Goal: Use online tool/utility: Utilize a website feature to perform a specific function

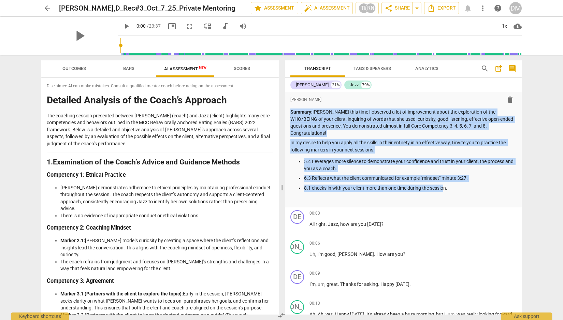
scroll to position [828, 0]
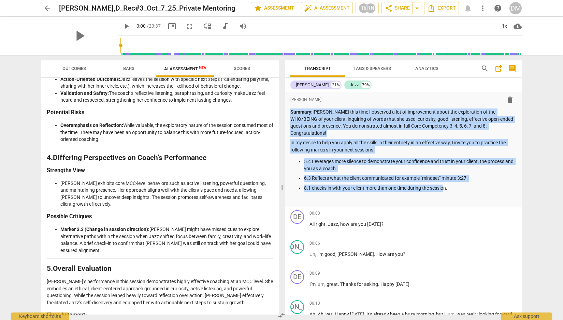
click at [80, 69] on span "Outcomes" at bounding box center [74, 68] width 24 height 5
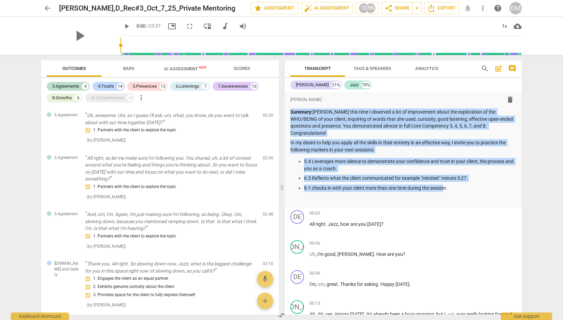
click at [517, 9] on div "DM" at bounding box center [515, 8] width 12 height 12
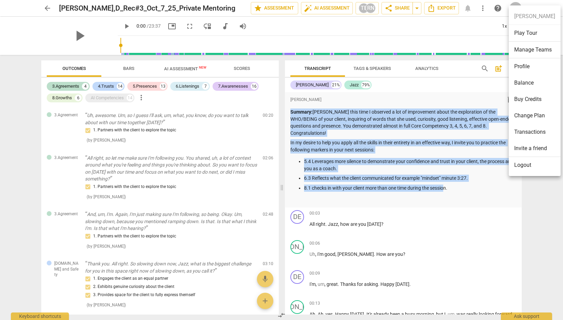
click at [525, 81] on li "Balance" at bounding box center [534, 83] width 52 height 16
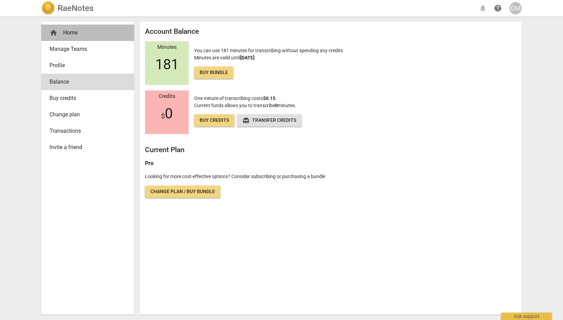
click at [50, 31] on span "home" at bounding box center [53, 33] width 8 height 8
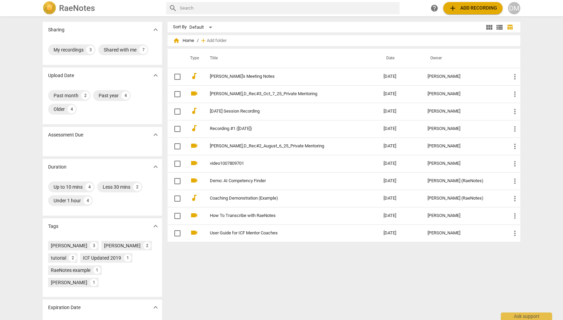
click at [466, 9] on span "add Add recording" at bounding box center [472, 8] width 48 height 8
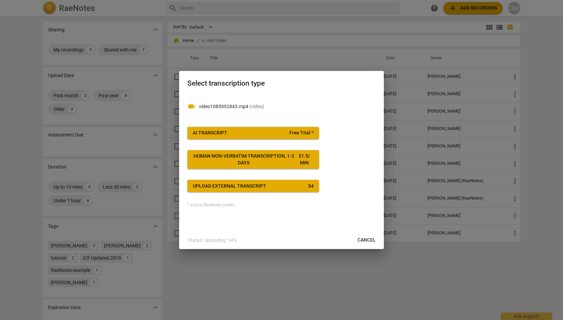
click at [249, 131] on span "AI Transcript Free Trial *" at bounding box center [253, 133] width 121 height 7
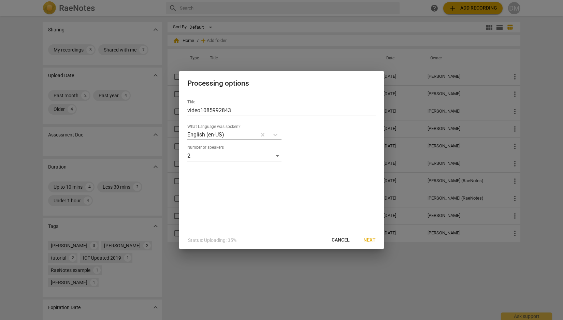
click at [369, 240] on span "Next" at bounding box center [369, 240] width 12 height 7
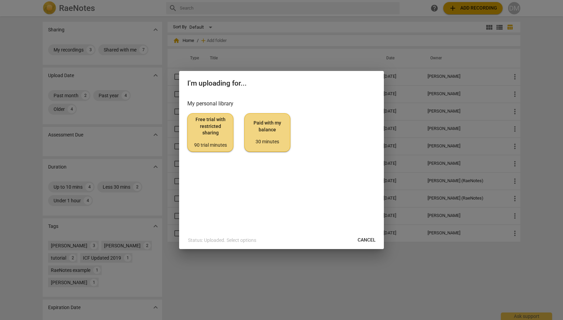
click at [270, 136] on span "Paid with my balance 30 minutes" at bounding box center [267, 133] width 34 height 26
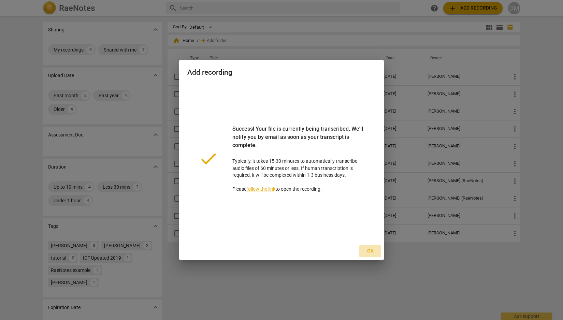
click at [371, 252] on span "Ok" at bounding box center [369, 251] width 11 height 7
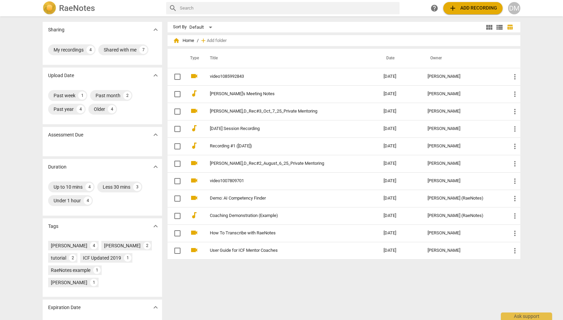
scroll to position [1, 0]
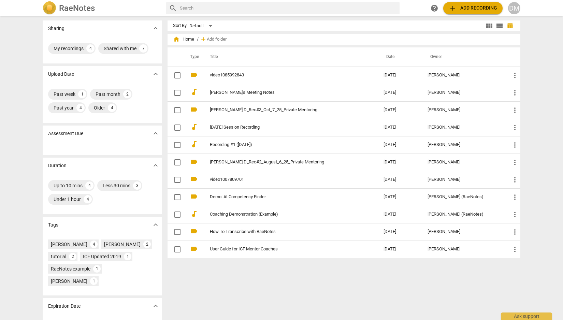
click at [474, 11] on span "add Add recording" at bounding box center [472, 8] width 48 height 8
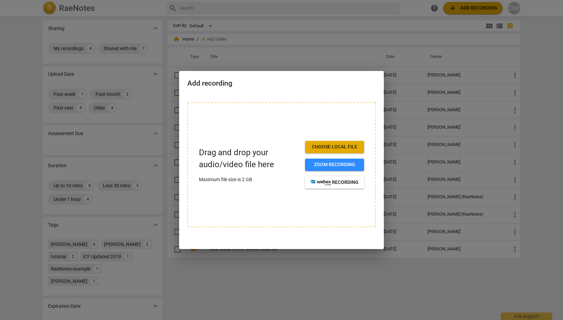
click at [357, 33] on div at bounding box center [281, 160] width 563 height 320
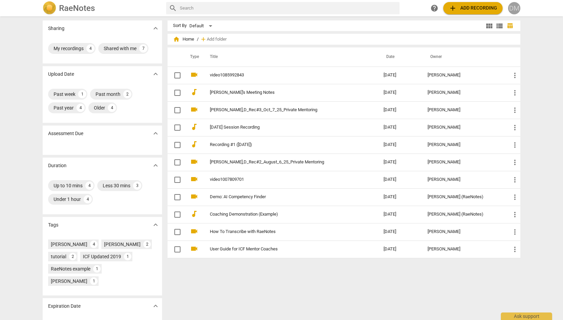
click at [517, 11] on div "DM" at bounding box center [514, 8] width 12 height 12
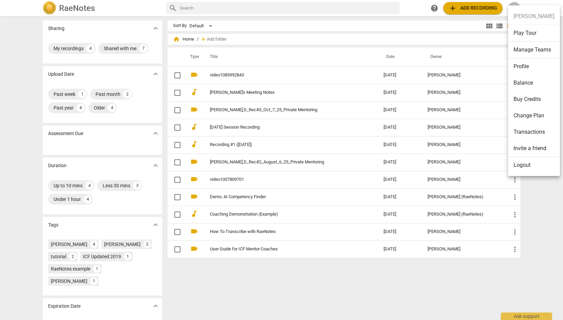
click at [530, 87] on li "Balance" at bounding box center [534, 83] width 52 height 16
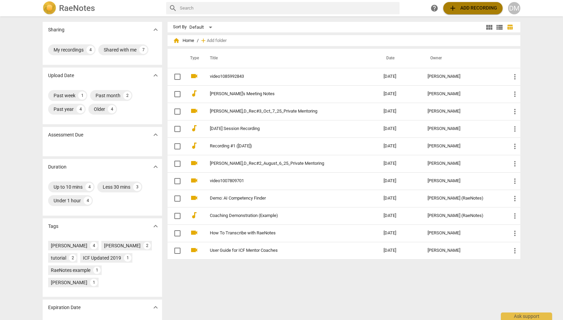
click at [479, 9] on span "add Add recording" at bounding box center [472, 8] width 48 height 8
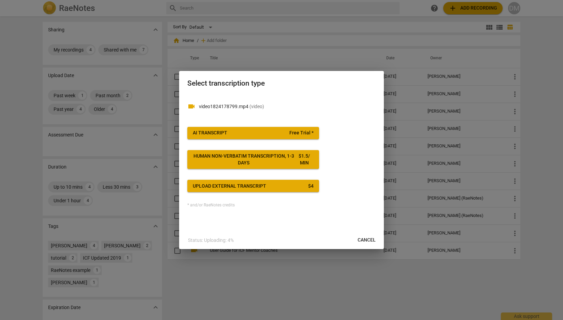
click at [247, 132] on span "AI Transcript Free Trial *" at bounding box center [253, 133] width 121 height 7
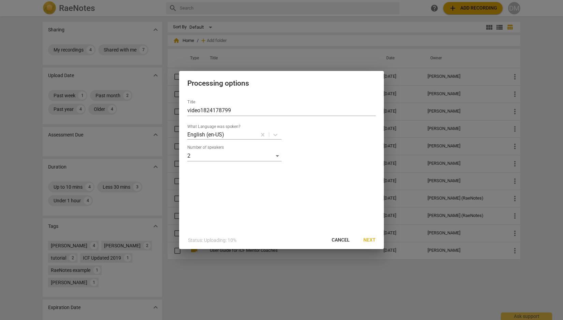
click at [369, 240] on span "Next" at bounding box center [369, 240] width 12 height 7
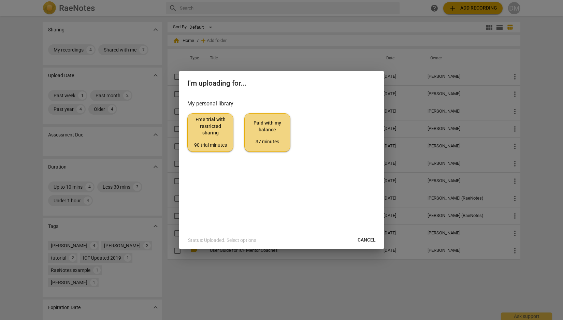
click at [274, 134] on span "Paid with my balance 37 minutes" at bounding box center [267, 133] width 34 height 26
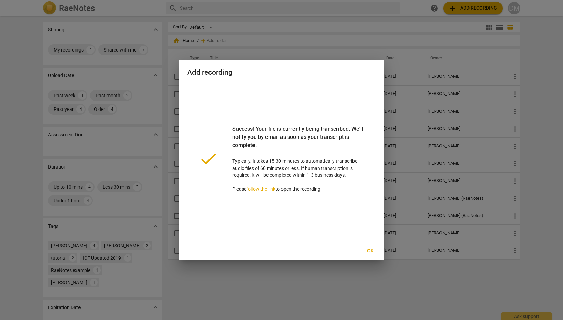
click at [371, 251] on span "Ok" at bounding box center [369, 251] width 11 height 7
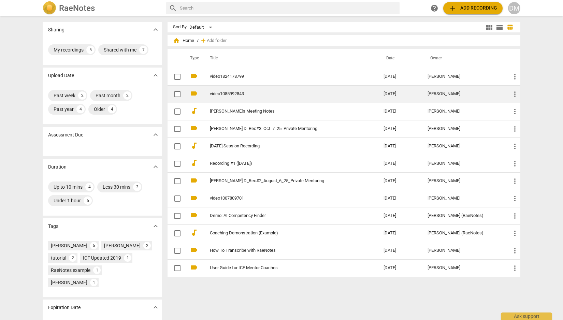
click at [372, 93] on td "video1085992843" at bounding box center [289, 93] width 176 height 17
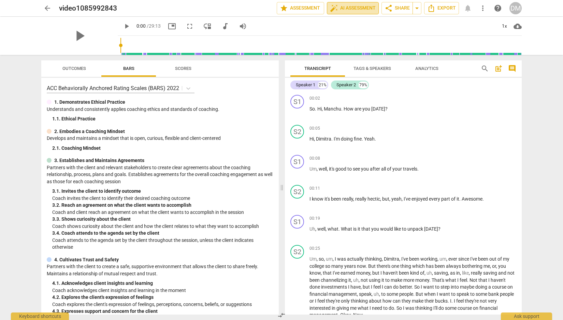
click at [354, 10] on span "auto_fix_high AI Assessment" at bounding box center [353, 8] width 46 height 8
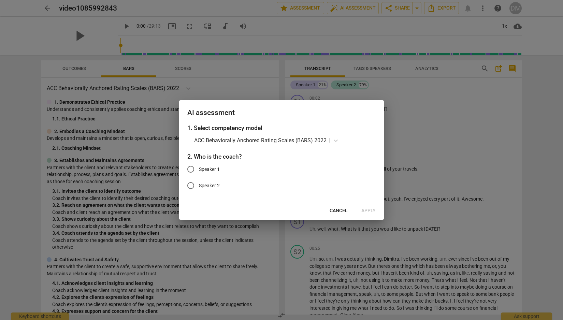
click at [189, 170] on input "Speaker 1" at bounding box center [190, 169] width 16 height 16
radio input "true"
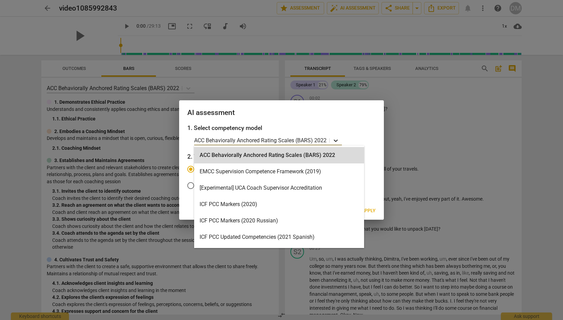
click at [333, 140] on icon at bounding box center [335, 140] width 7 height 7
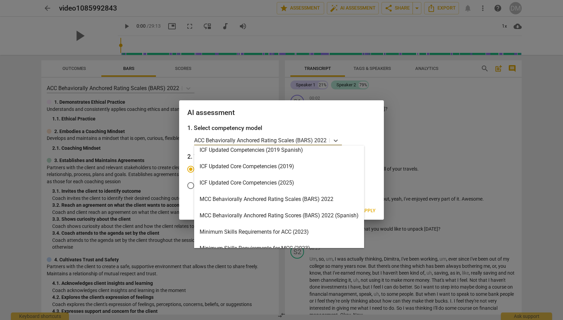
scroll to position [140, 0]
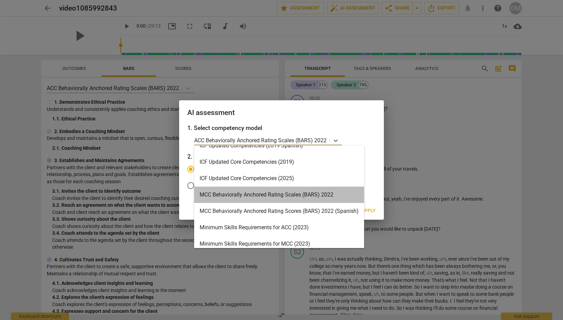
click at [291, 194] on div "MCC Behaviorally Anchored Rating Scales (BARS) 2022" at bounding box center [279, 194] width 170 height 16
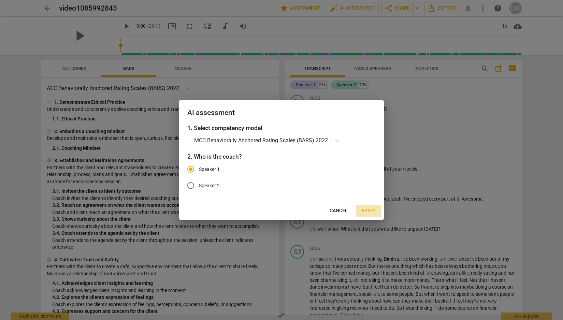
click at [371, 210] on span "Apply" at bounding box center [368, 210] width 14 height 7
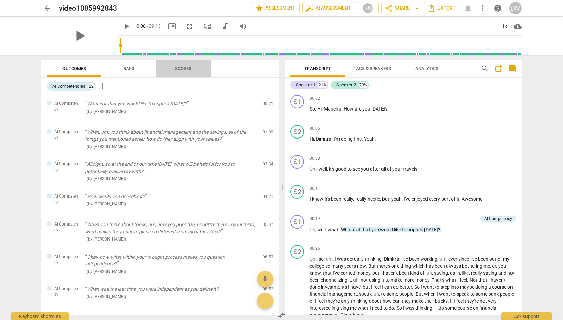
click at [182, 68] on span "Scores" at bounding box center [183, 68] width 16 height 5
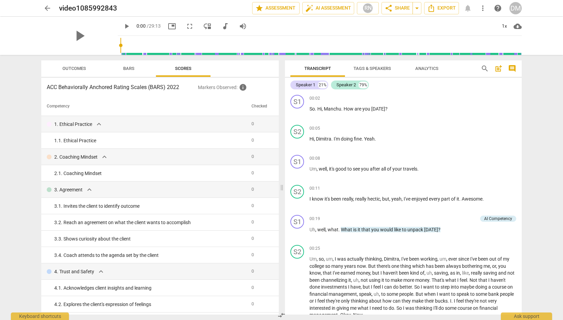
click at [78, 68] on span "Outcomes" at bounding box center [74, 68] width 24 height 5
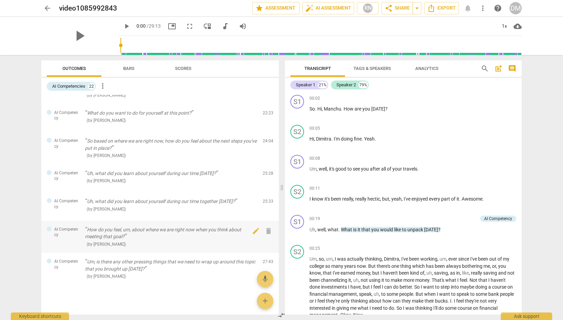
scroll to position [0, 0]
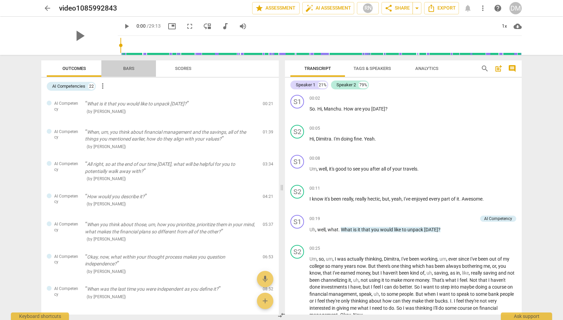
click at [126, 69] on span "Bars" at bounding box center [128, 68] width 11 height 5
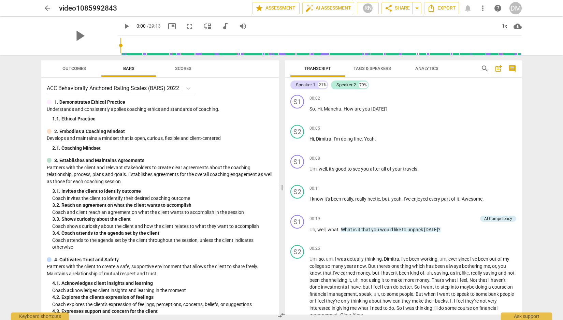
scroll to position [279, 0]
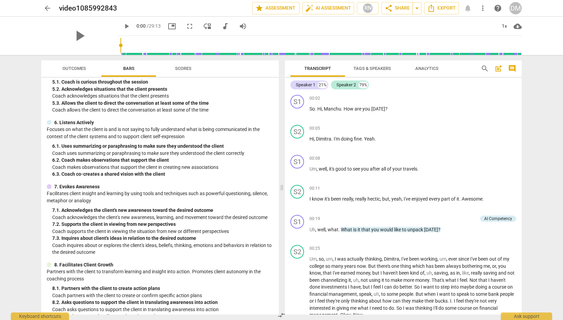
click at [184, 69] on span "Scores" at bounding box center [183, 68] width 16 height 5
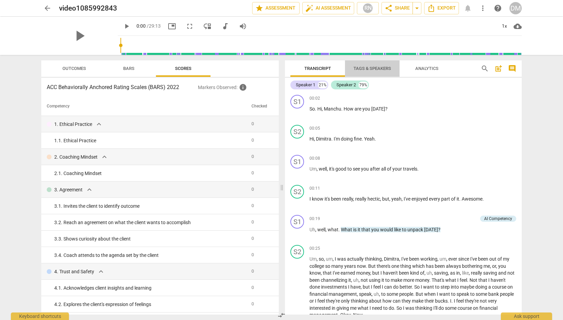
click at [379, 69] on span "Tags & Speakers" at bounding box center [372, 68] width 38 height 5
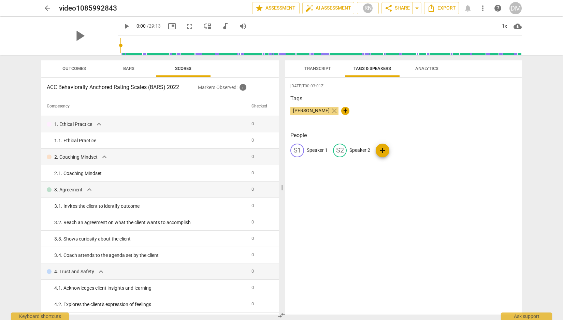
click at [311, 151] on p "Speaker 1" at bounding box center [317, 150] width 21 height 7
type input "[PERSON_NAME]"
click at [403, 149] on p "Speaker 2" at bounding box center [403, 150] width 21 height 7
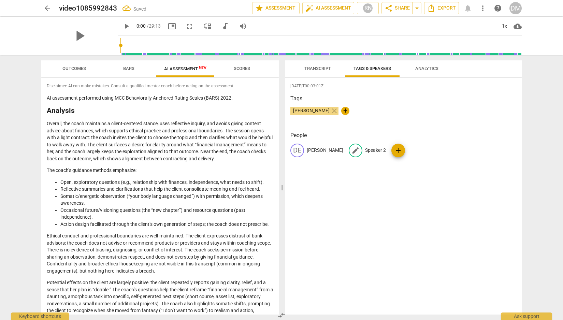
click at [365, 149] on p "Speaker 2" at bounding box center [375, 150] width 21 height 7
type input "Manju"
click at [440, 197] on div "[DATE]T00:03:01Z Tags [PERSON_NAME] close + People DE [PERSON_NAME] edit Manju …" at bounding box center [403, 196] width 237 height 237
click at [187, 108] on h2 "Analysis" at bounding box center [160, 110] width 226 height 7
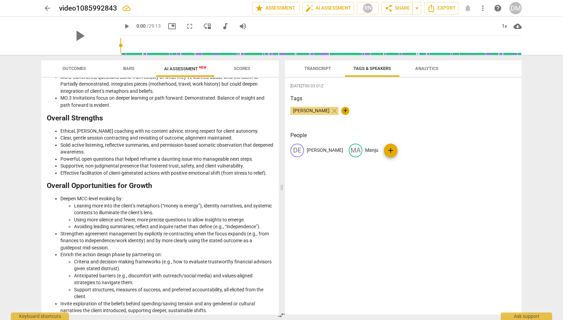
scroll to position [951, 0]
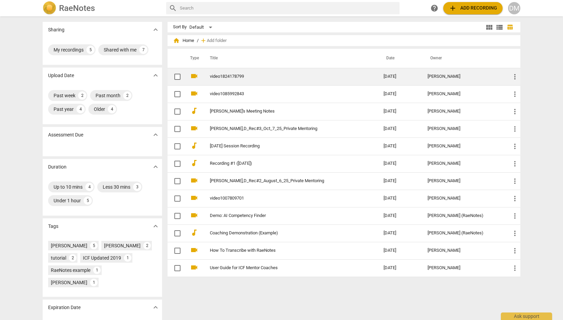
click at [235, 76] on link "video1824178799" at bounding box center [284, 76] width 149 height 5
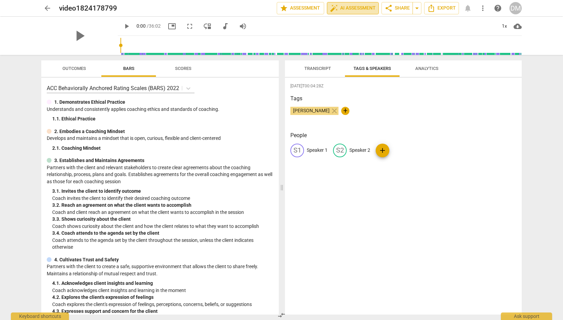
click at [357, 9] on span "auto_fix_high AI Assessment" at bounding box center [353, 8] width 46 height 8
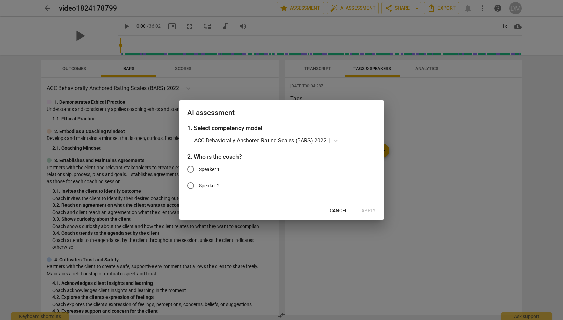
click at [341, 210] on span "Cancel" at bounding box center [338, 210] width 18 height 7
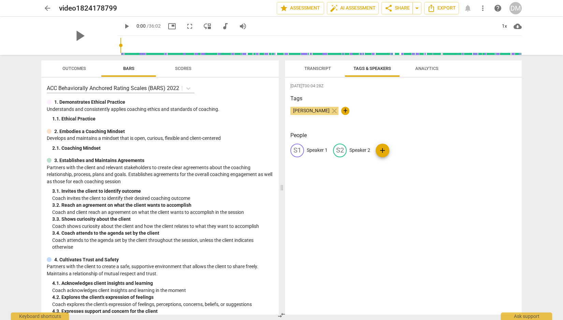
click at [318, 68] on span "Transcript" at bounding box center [317, 68] width 27 height 5
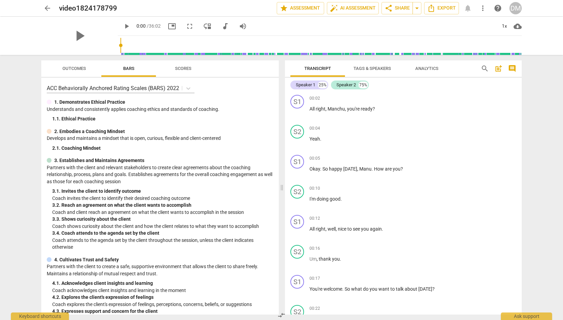
click at [377, 69] on span "Tags & Speakers" at bounding box center [372, 68] width 38 height 5
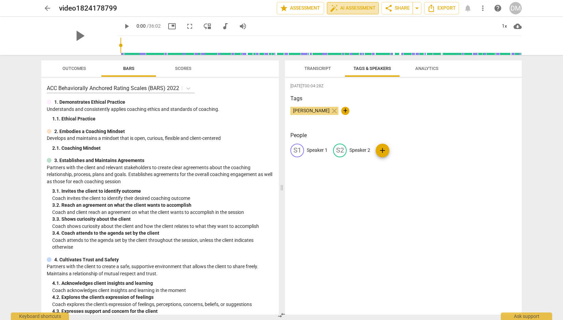
click at [347, 7] on span "auto_fix_high AI Assessment" at bounding box center [353, 8] width 46 height 8
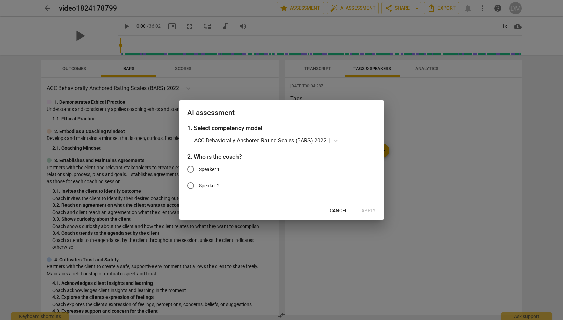
click at [230, 140] on p "ACC Behaviorally Anchored Rating Scales (BARS) 2022" at bounding box center [260, 140] width 132 height 8
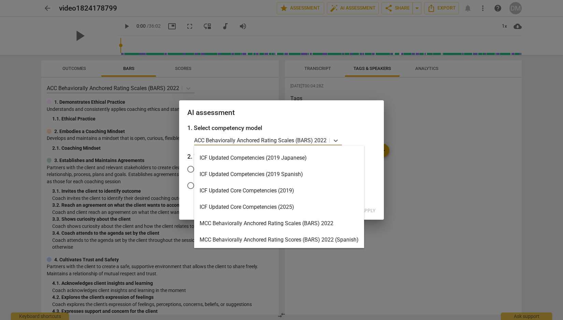
scroll to position [129, 0]
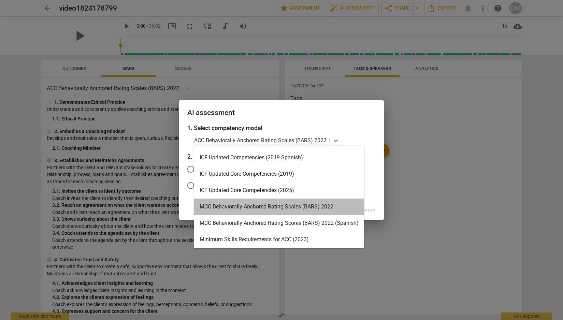
click at [274, 210] on div "MCC Behaviorally Anchored Rating Scales (BARS) 2022" at bounding box center [279, 206] width 170 height 16
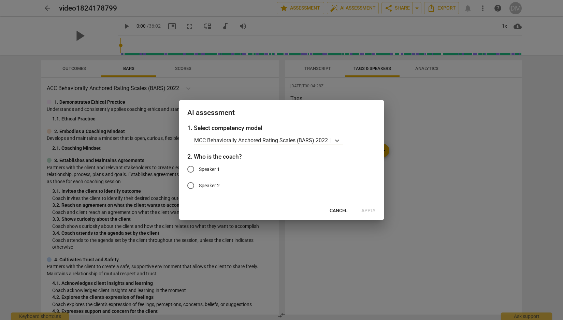
click at [211, 170] on span "Speaker 1" at bounding box center [209, 169] width 21 height 7
click at [199, 170] on input "Speaker 1" at bounding box center [190, 169] width 16 height 16
radio input "true"
click at [370, 211] on span "Apply" at bounding box center [368, 210] width 14 height 7
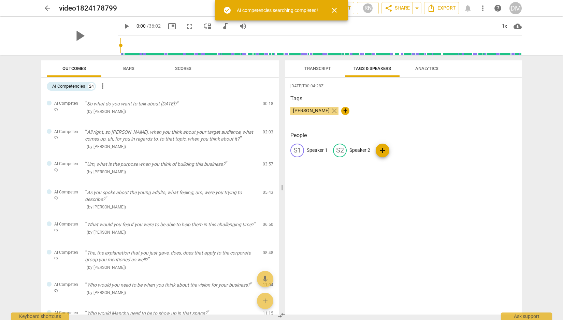
click at [184, 70] on span "Scores" at bounding box center [183, 68] width 16 height 5
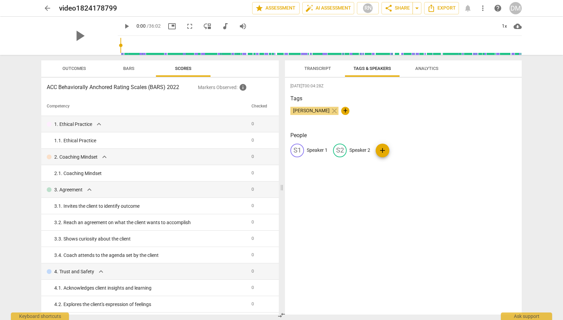
click at [136, 69] on span "Bars" at bounding box center [129, 68] width 28 height 9
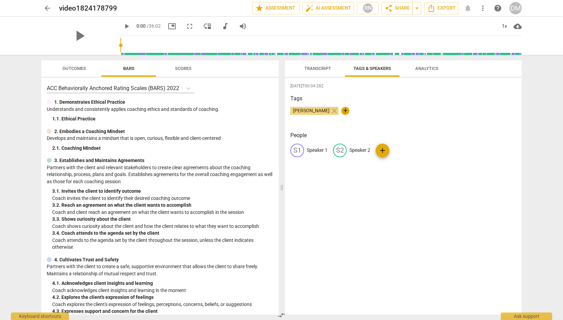
click at [68, 66] on span "Outcomes" at bounding box center [74, 68] width 24 height 5
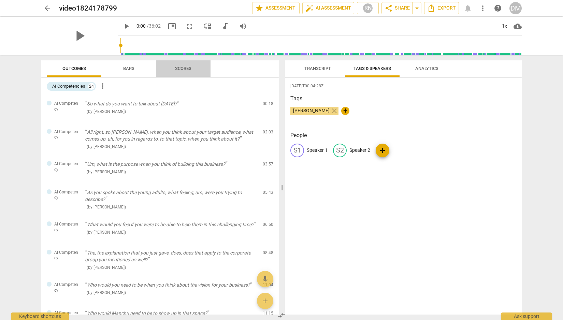
click at [183, 65] on span "Scores" at bounding box center [183, 68] width 33 height 9
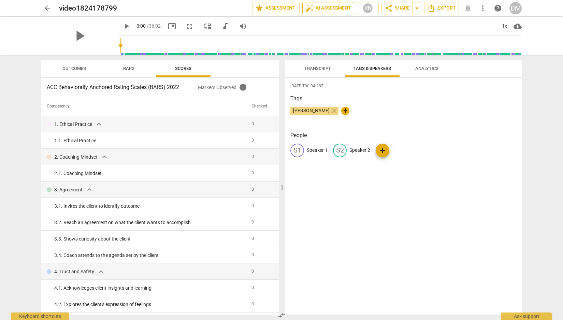
click at [330, 9] on span "auto_fix_high AI Assessment" at bounding box center [328, 8] width 46 height 8
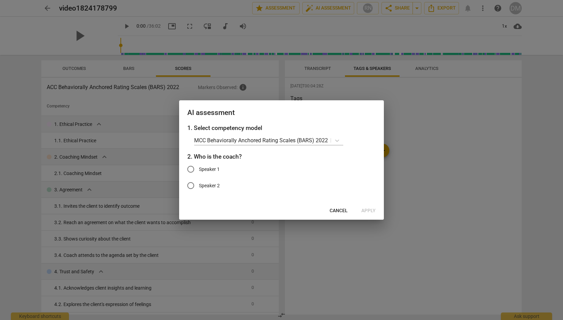
click at [340, 211] on span "Cancel" at bounding box center [338, 210] width 18 height 7
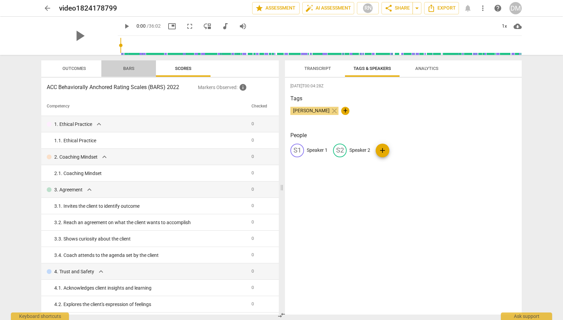
click at [134, 68] on span "Bars" at bounding box center [128, 68] width 11 height 5
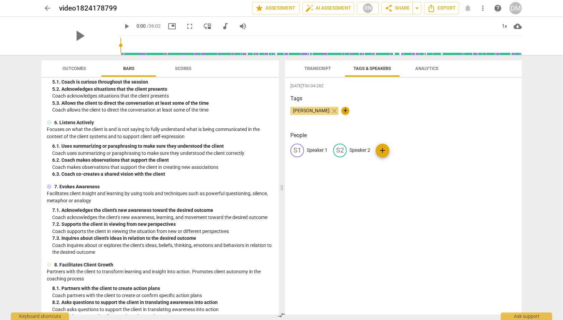
scroll to position [0, 0]
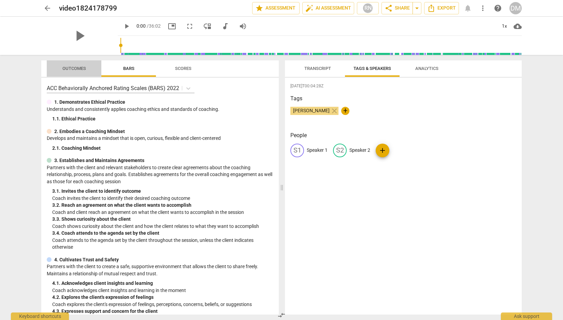
click at [83, 70] on span "Outcomes" at bounding box center [74, 68] width 24 height 5
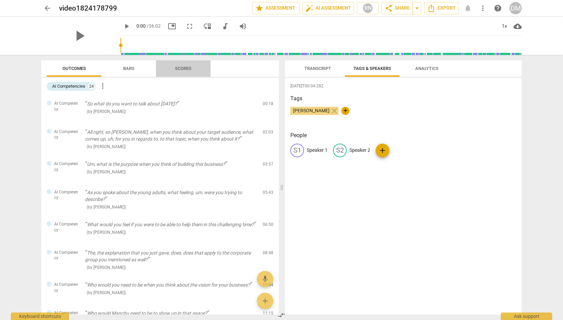
click at [189, 68] on span "Scores" at bounding box center [183, 68] width 16 height 5
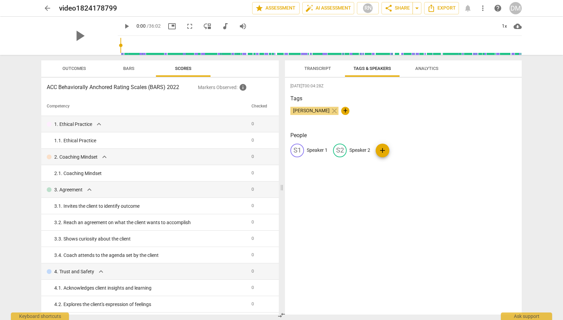
click at [311, 66] on span "Transcript" at bounding box center [317, 68] width 27 height 5
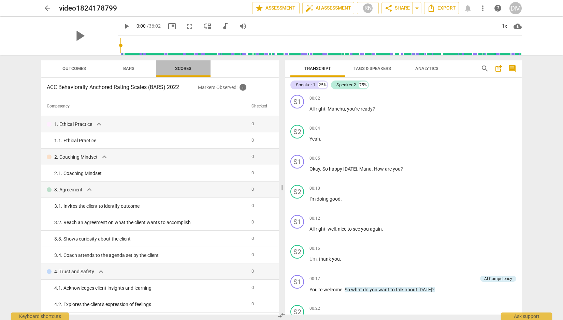
click at [181, 64] on span "Scores" at bounding box center [183, 68] width 33 height 9
click at [128, 71] on span "Bars" at bounding box center [129, 68] width 28 height 9
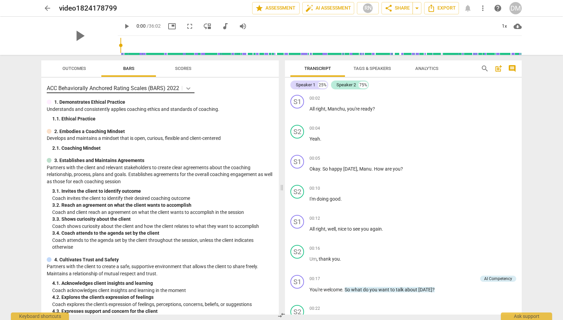
click at [188, 88] on icon at bounding box center [188, 88] width 4 height 2
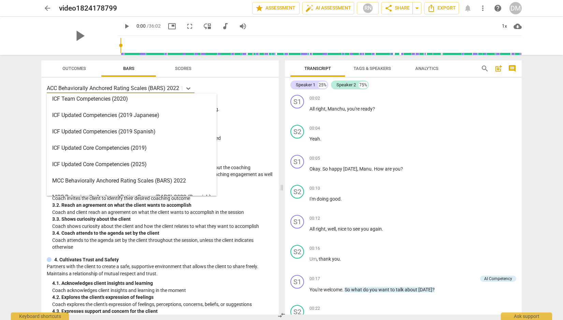
scroll to position [104, 0]
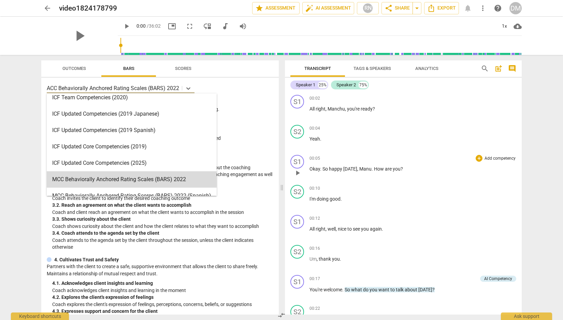
drag, startPoint x: 141, startPoint y: 180, endPoint x: 344, endPoint y: 166, distance: 203.0
click at [141, 180] on div "MCC Behaviorally Anchored Rating Scales (BARS) 2022" at bounding box center [132, 179] width 170 height 16
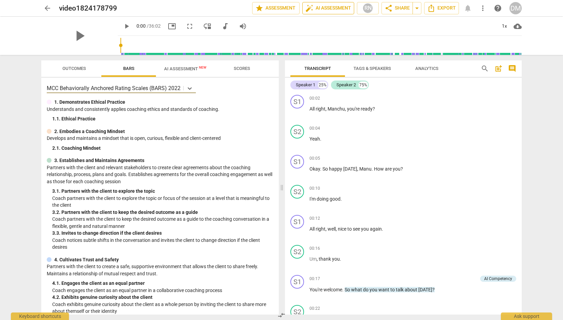
click at [332, 9] on span "auto_fix_high AI Assessment" at bounding box center [328, 8] width 46 height 8
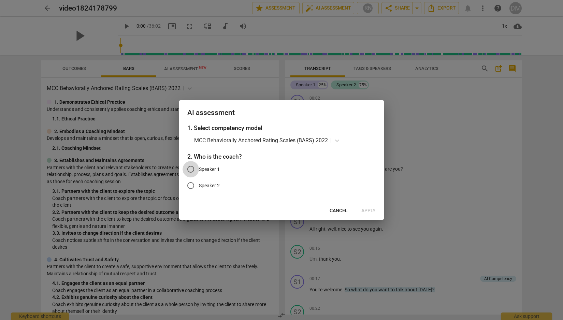
click at [193, 169] on input "Speaker 1" at bounding box center [190, 169] width 16 height 16
radio input "true"
click at [368, 209] on span "Apply" at bounding box center [368, 210] width 14 height 7
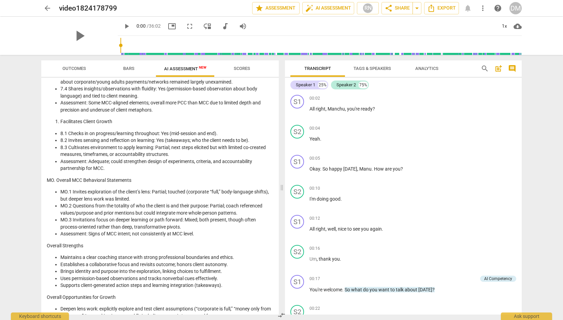
scroll to position [853, 0]
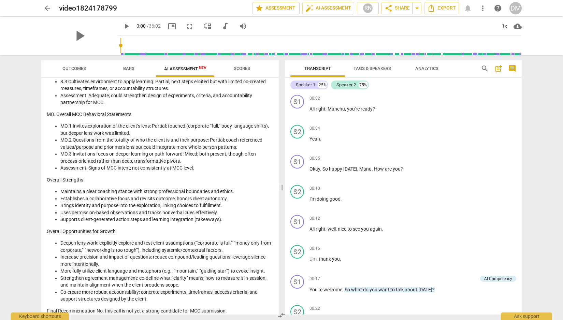
click at [246, 68] on span "Scores" at bounding box center [242, 68] width 16 height 5
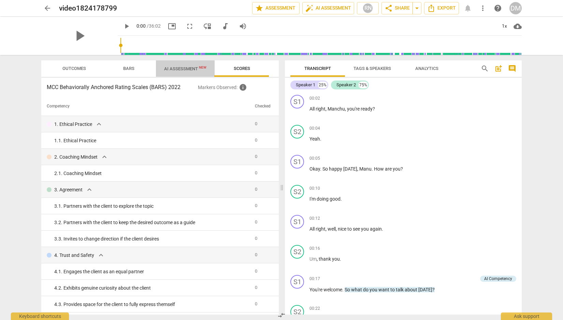
click at [175, 69] on span "AI Assessment New" at bounding box center [185, 68] width 42 height 5
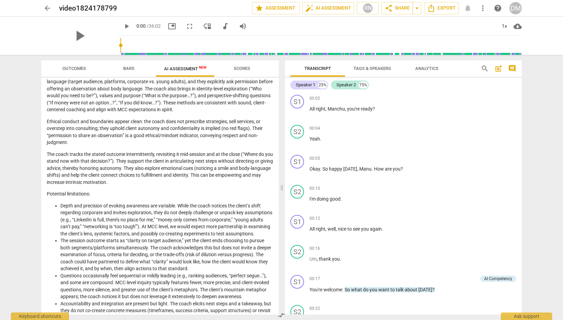
scroll to position [0, 0]
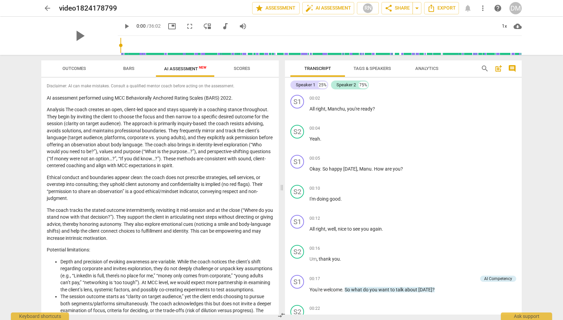
click at [518, 9] on div "DM" at bounding box center [515, 8] width 12 height 12
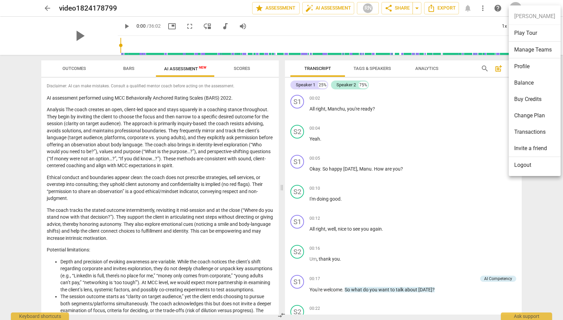
click at [49, 8] on div at bounding box center [281, 160] width 563 height 320
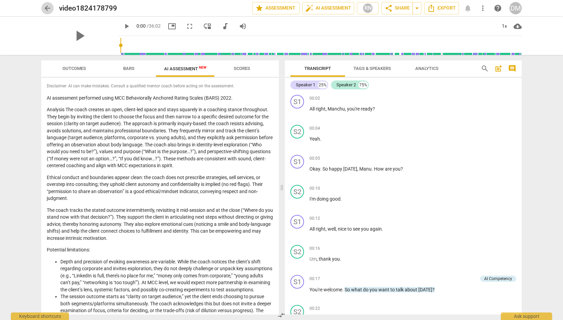
click at [48, 8] on span "arrow_back" at bounding box center [47, 8] width 8 height 8
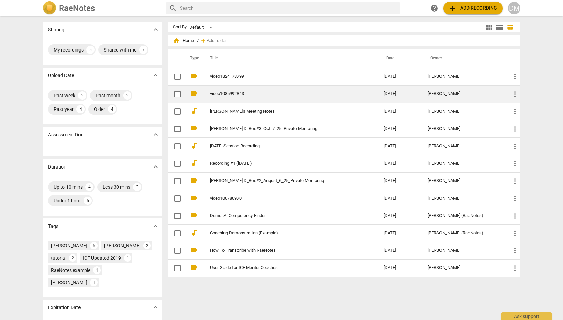
click at [232, 95] on link "video1085992843" at bounding box center [284, 93] width 149 height 5
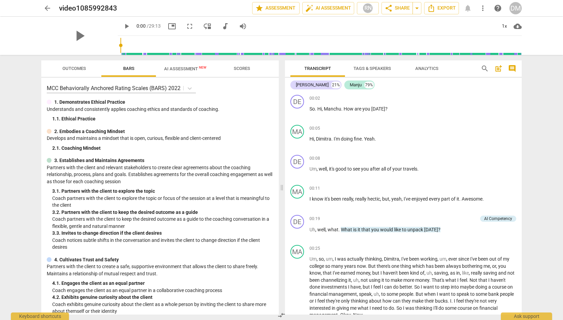
click at [188, 68] on span "AI Assessment New" at bounding box center [185, 68] width 42 height 5
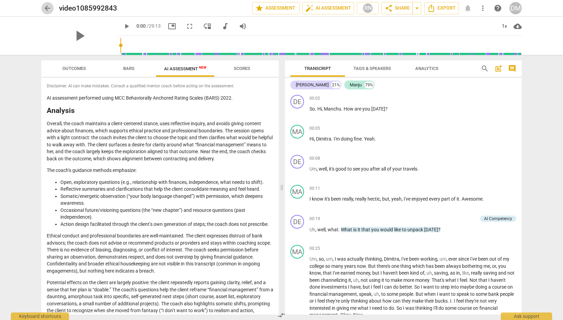
click at [45, 8] on span "arrow_back" at bounding box center [47, 8] width 8 height 8
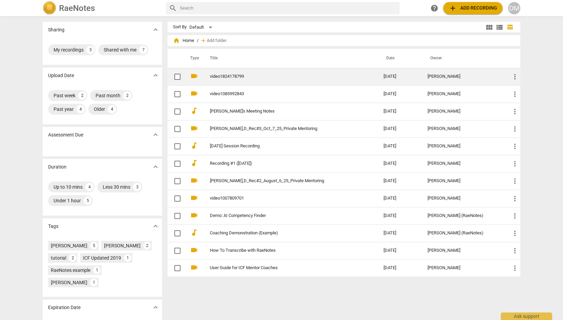
click at [233, 74] on td "video1824178799" at bounding box center [289, 76] width 176 height 17
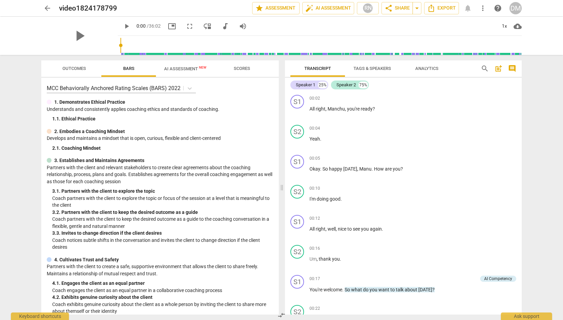
click at [194, 67] on span "AI Assessment New" at bounding box center [185, 68] width 42 height 5
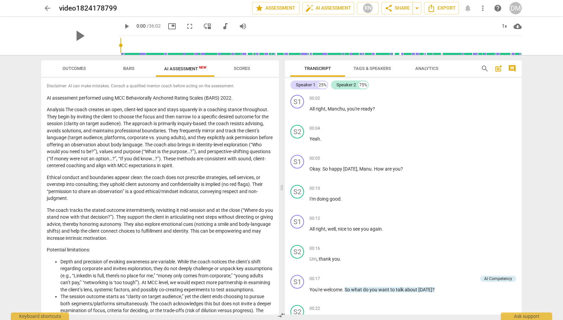
click at [49, 7] on span "arrow_back" at bounding box center [47, 8] width 8 height 8
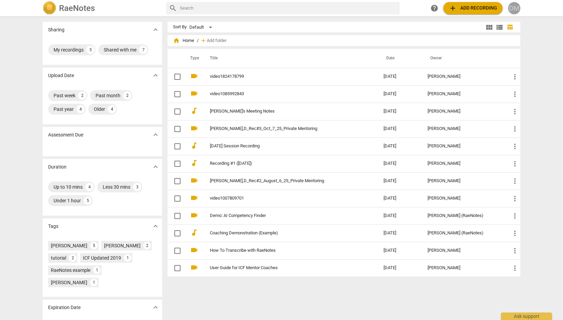
click at [512, 10] on div "DM" at bounding box center [514, 8] width 12 height 12
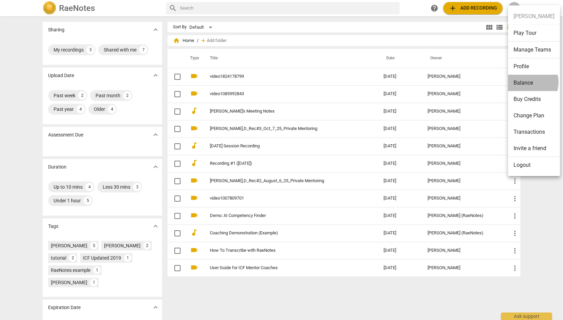
click at [528, 82] on li "Balance" at bounding box center [534, 83] width 52 height 16
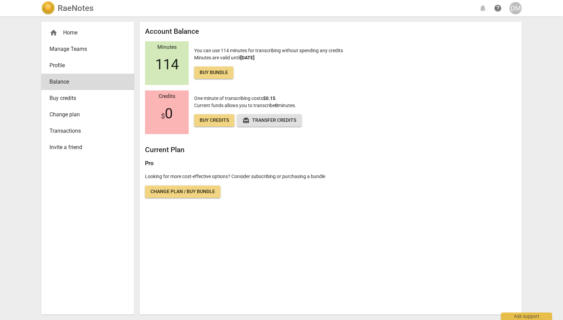
click at [512, 6] on div "DM" at bounding box center [515, 8] width 12 height 12
